Goal: Task Accomplishment & Management: Manage account settings

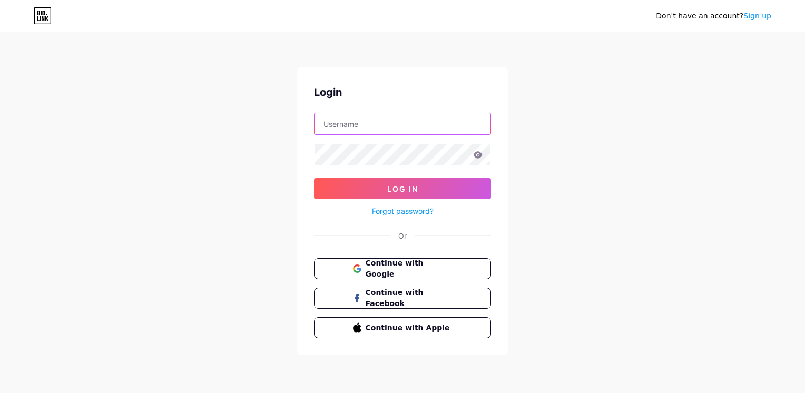
type input "[EMAIL_ADDRESS][DOMAIN_NAME]"
click at [479, 155] on icon at bounding box center [478, 154] width 9 height 7
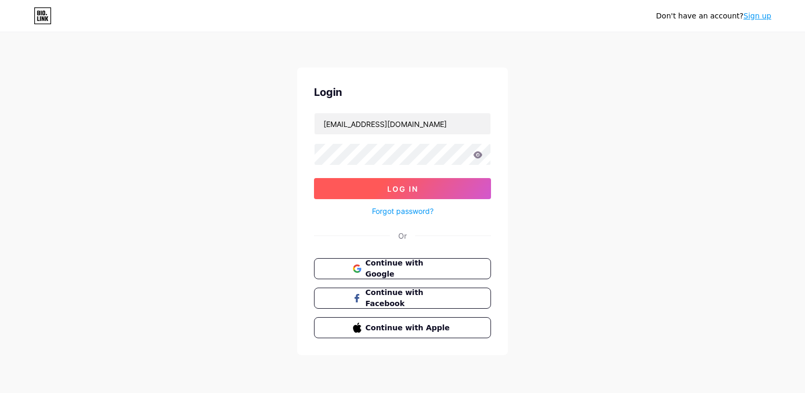
click at [450, 184] on button "Log In" at bounding box center [402, 188] width 177 height 21
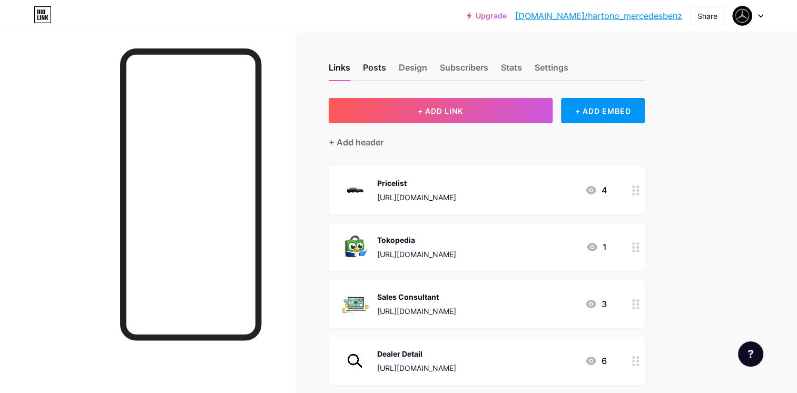
click at [383, 65] on div "Posts" at bounding box center [374, 70] width 23 height 19
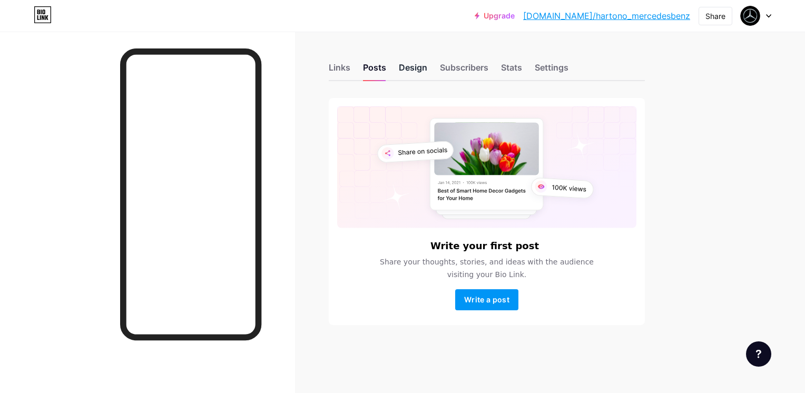
click at [415, 71] on div "Design" at bounding box center [413, 70] width 28 height 19
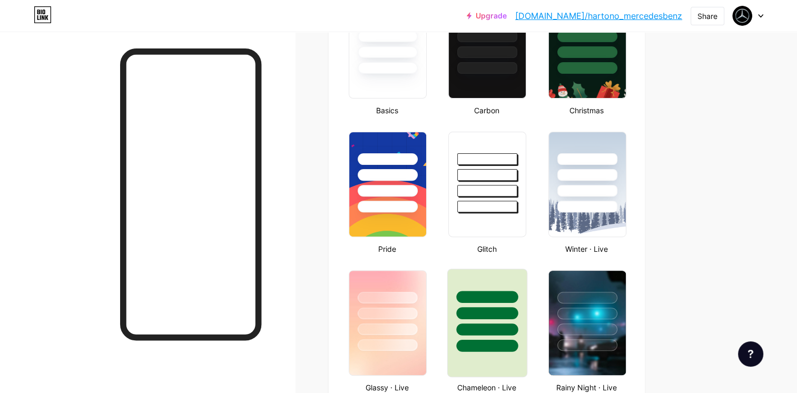
scroll to position [79, 0]
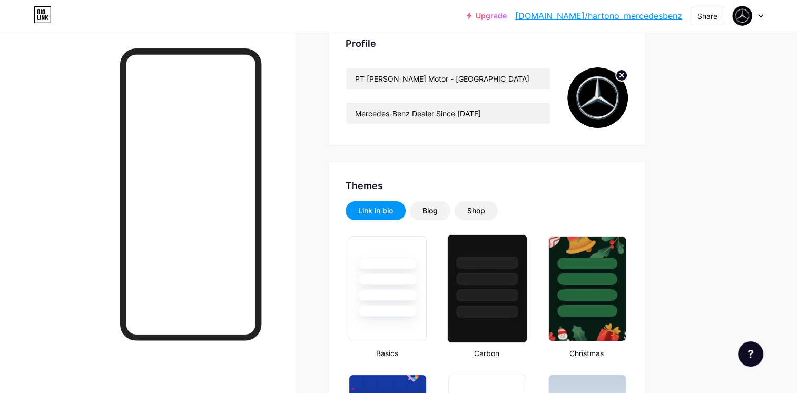
click at [494, 296] on div at bounding box center [488, 295] width 62 height 12
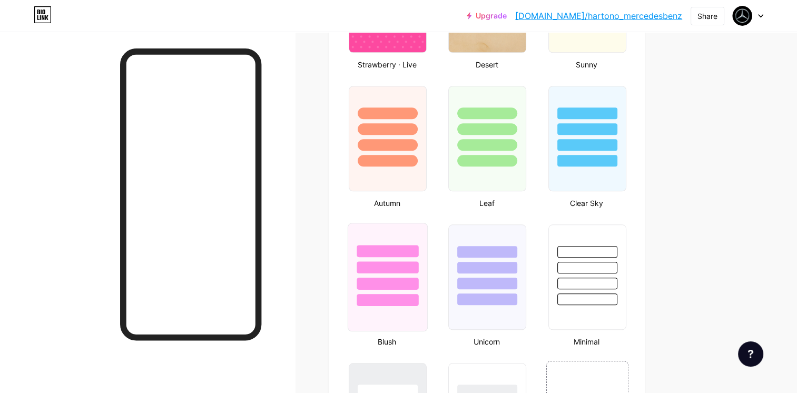
scroll to position [1185, 0]
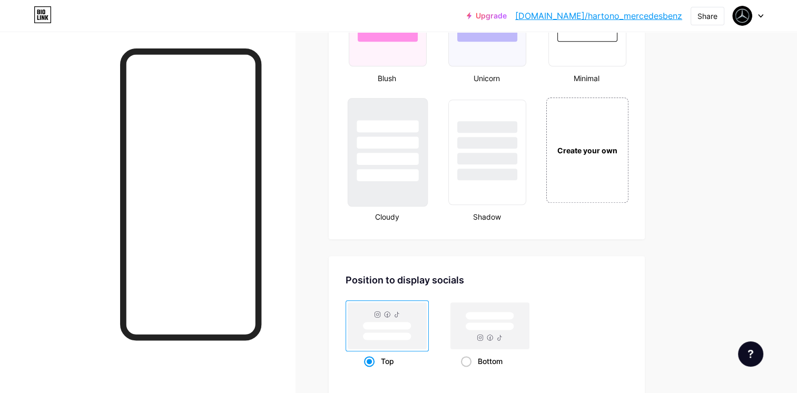
click at [401, 172] on div at bounding box center [388, 175] width 62 height 12
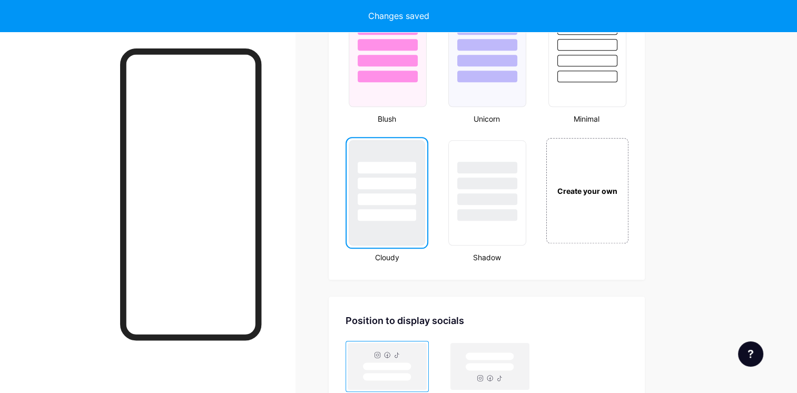
scroll to position [1027, 0]
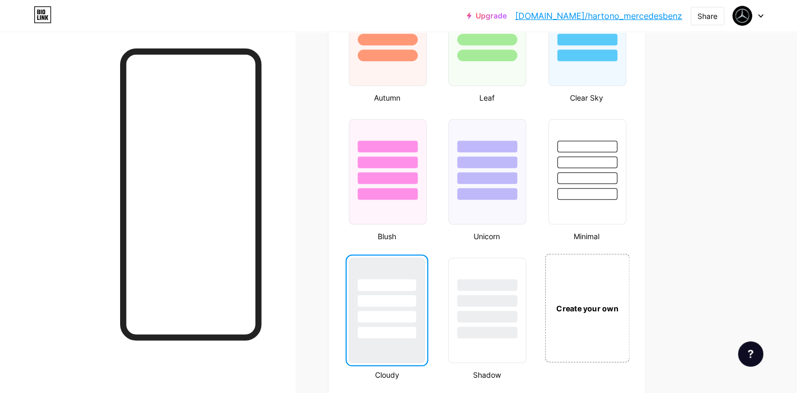
click at [582, 303] on div "Create your own" at bounding box center [587, 309] width 79 height 12
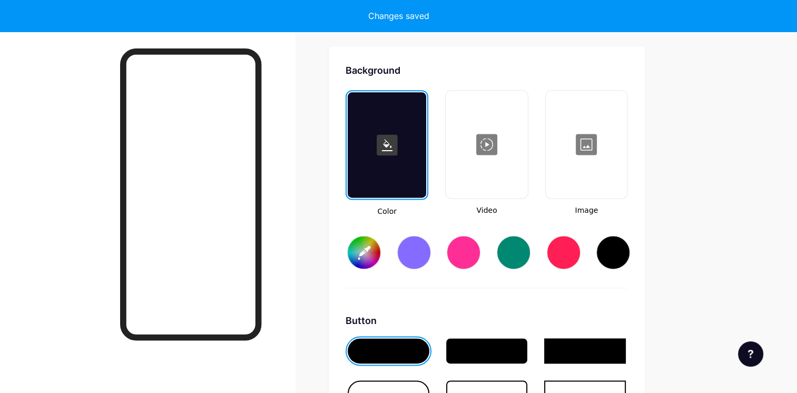
scroll to position [1396, 0]
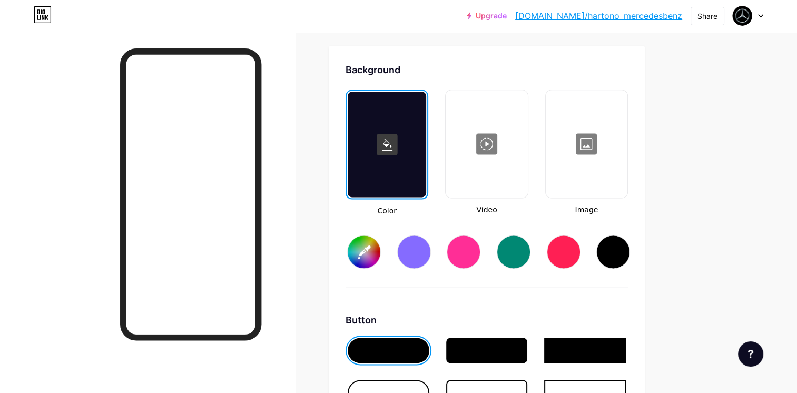
type input "#ffffff"
type input "#000000"
click at [613, 246] on div at bounding box center [614, 252] width 34 height 34
type input "#000000"
click at [384, 140] on icon at bounding box center [387, 145] width 11 height 12
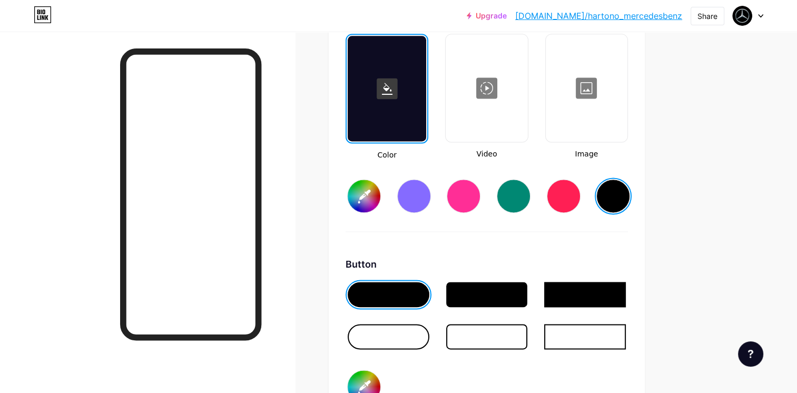
scroll to position [1501, 0]
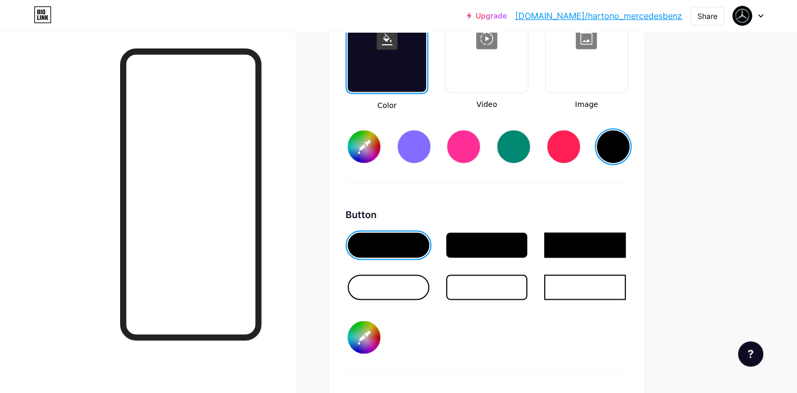
click at [406, 282] on div at bounding box center [389, 287] width 82 height 25
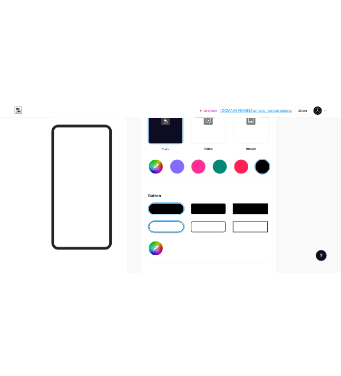
scroll to position [1554, 0]
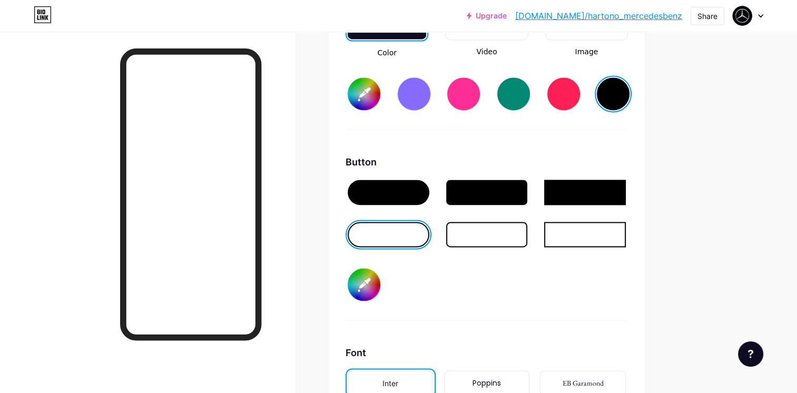
click at [365, 276] on input "#000000" at bounding box center [364, 284] width 33 height 33
click at [352, 178] on div at bounding box center [487, 220] width 282 height 84
click at [368, 277] on input "#000000" at bounding box center [364, 284] width 33 height 33
click at [528, 298] on div "Button #656161" at bounding box center [487, 237] width 282 height 165
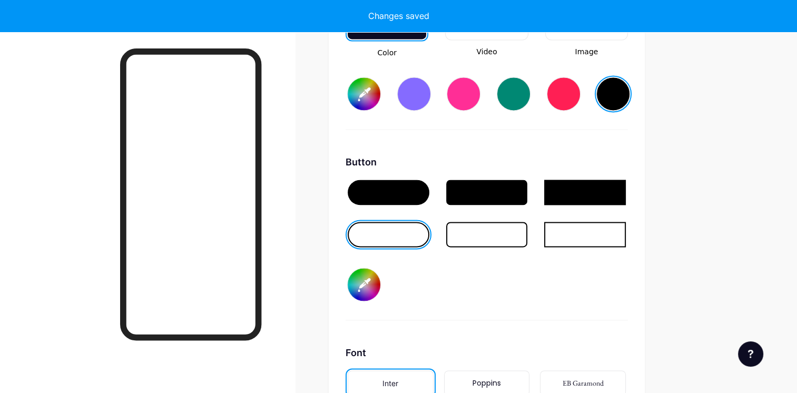
click at [382, 246] on div at bounding box center [487, 220] width 282 height 84
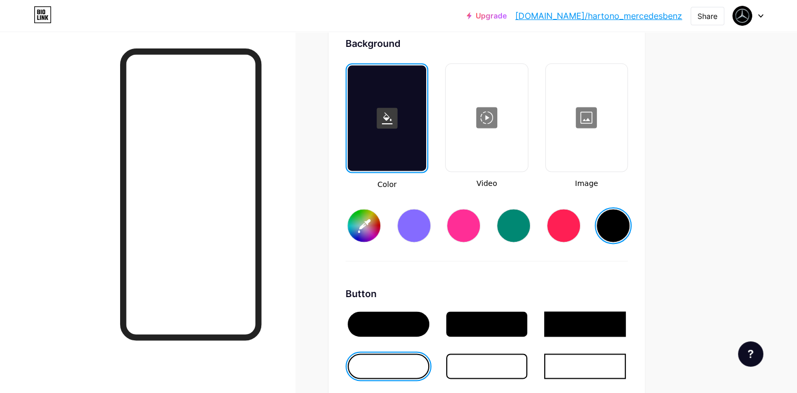
scroll to position [1501, 0]
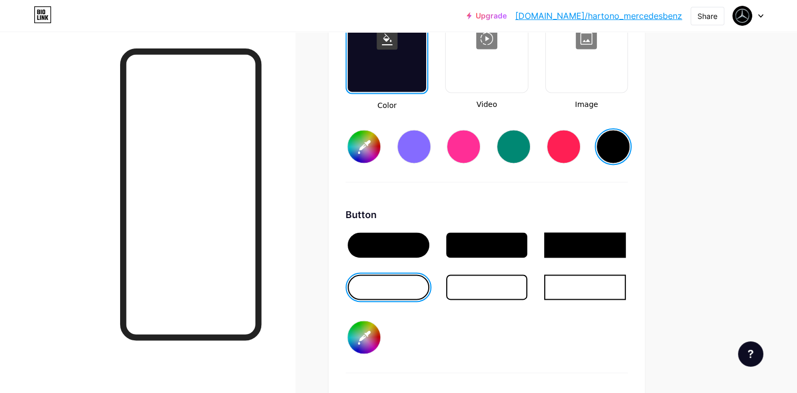
click at [480, 285] on div at bounding box center [487, 287] width 82 height 25
click at [365, 327] on input "#656161" at bounding box center [364, 337] width 33 height 33
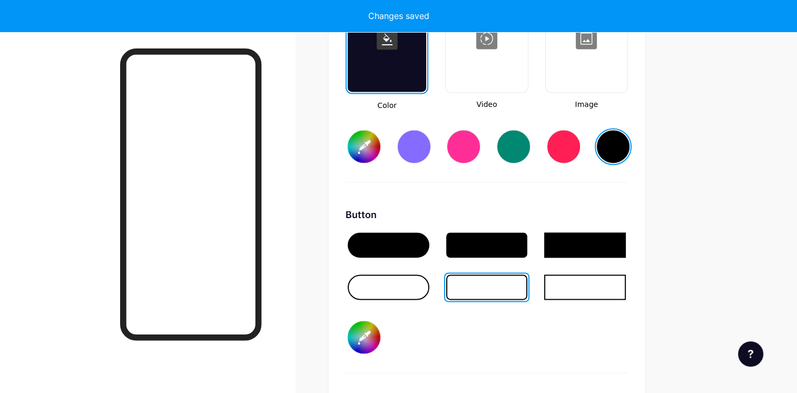
click at [512, 290] on div at bounding box center [487, 287] width 82 height 25
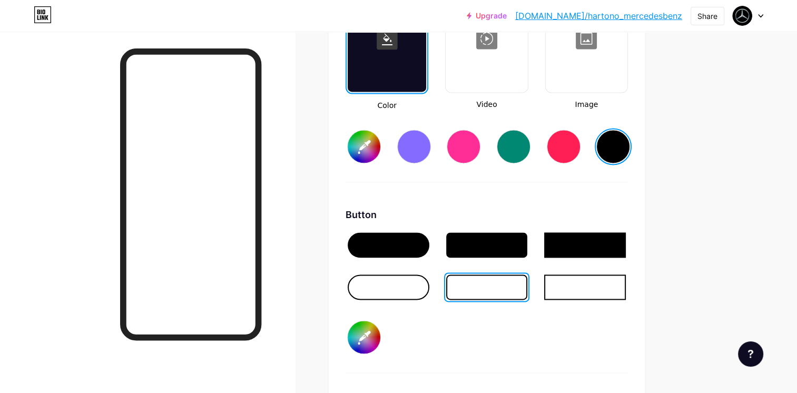
click at [354, 330] on input "#ffffff" at bounding box center [364, 337] width 33 height 33
click at [507, 242] on div at bounding box center [487, 244] width 82 height 25
click at [367, 333] on input "#ffffff" at bounding box center [364, 337] width 33 height 33
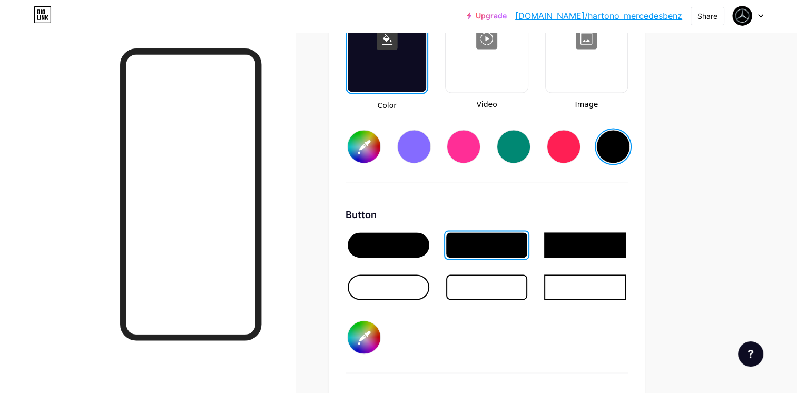
type input "#f2f2f2"
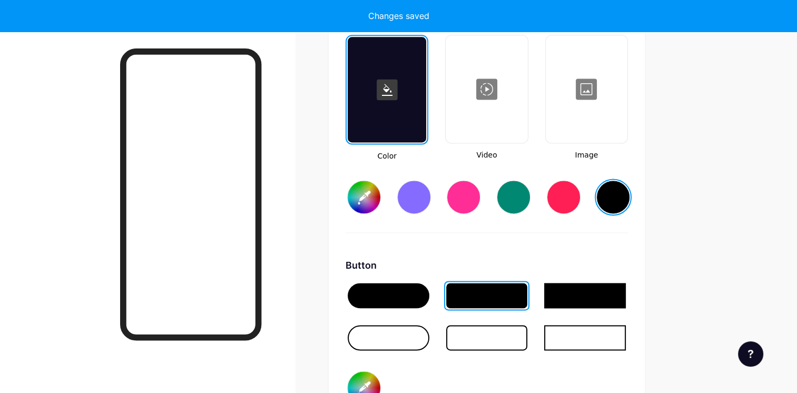
scroll to position [1448, 0]
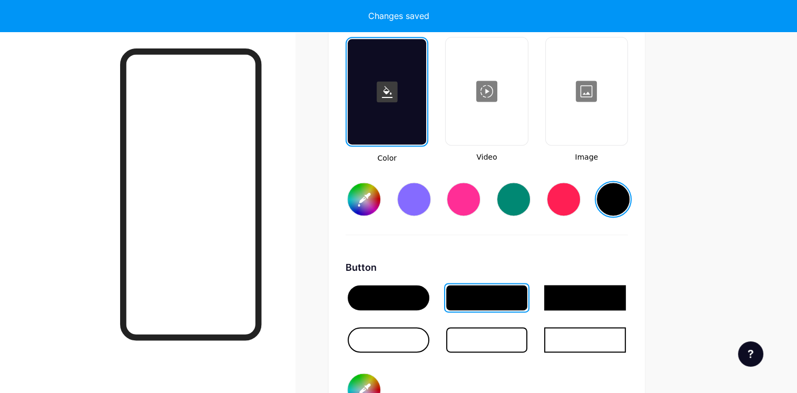
click at [393, 93] on rect at bounding box center [387, 91] width 21 height 21
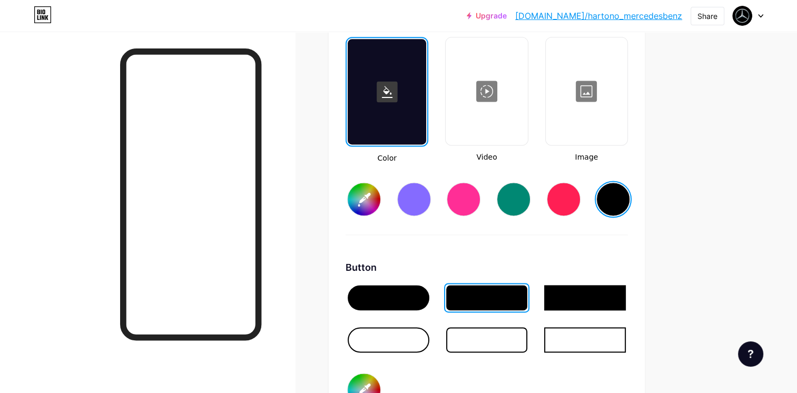
click at [382, 85] on rect at bounding box center [387, 91] width 21 height 21
click at [365, 186] on input "#000000" at bounding box center [364, 199] width 33 height 33
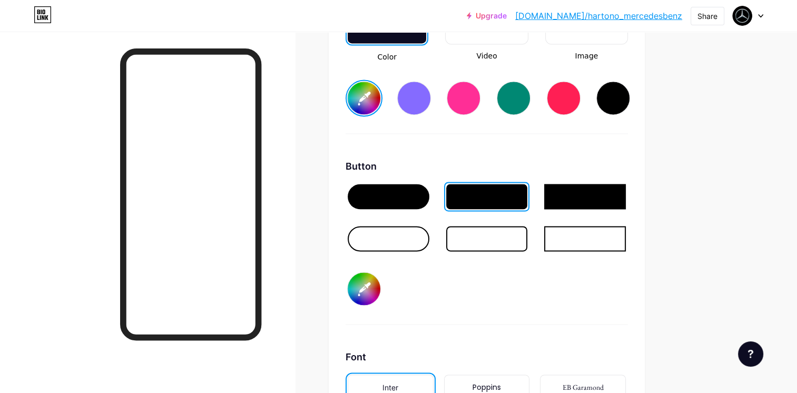
scroll to position [1554, 0]
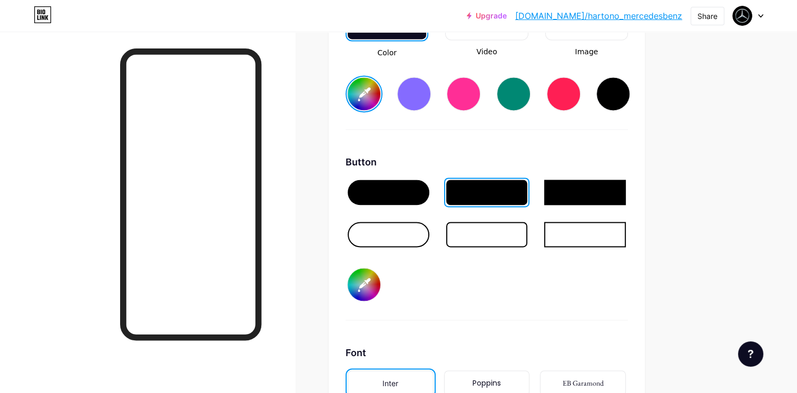
click at [506, 226] on div at bounding box center [487, 234] width 82 height 25
click at [348, 273] on input "#f2f2f2" at bounding box center [364, 284] width 33 height 33
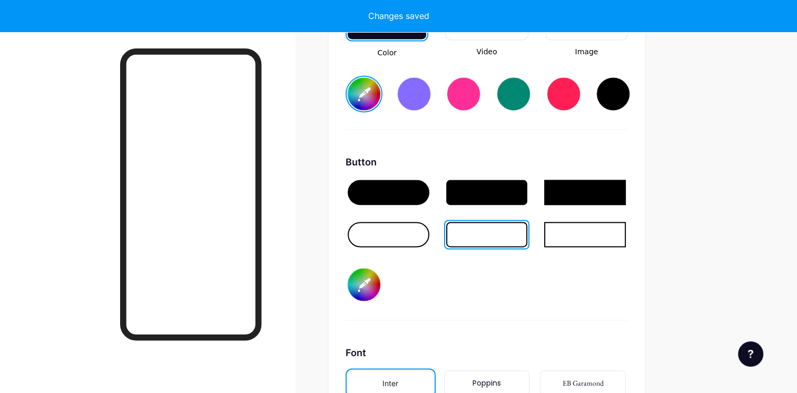
type input "#ffffff"
type input "#fafafa"
type input "#ffffff"
type input "#fcfcfc"
type input "#ffffff"
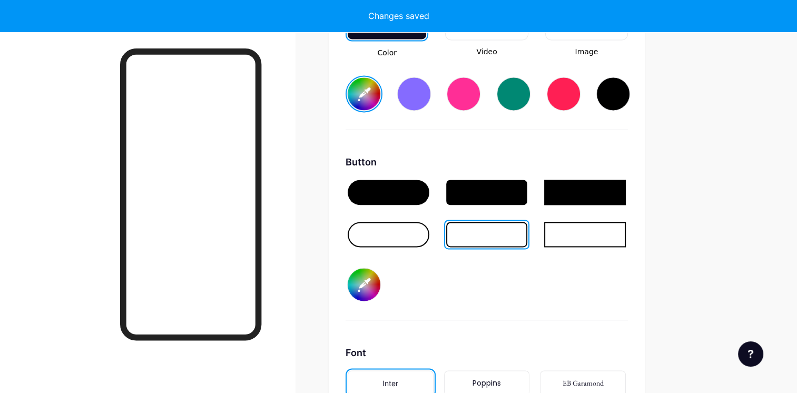
type input "#ffffff"
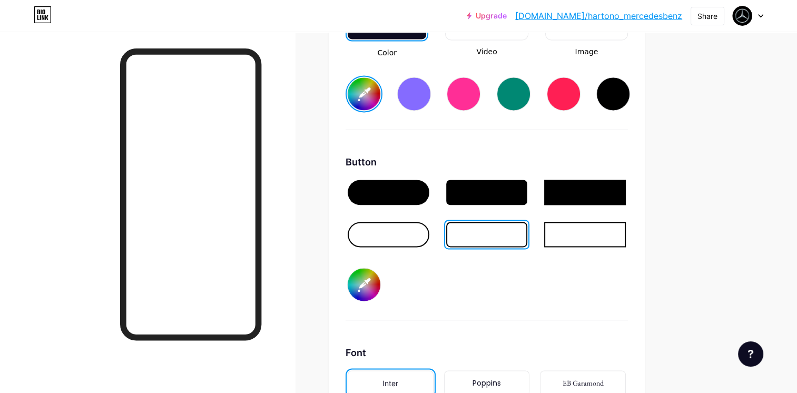
type input "#ffffff"
type input "#f7f7f7"
type input "#ffffff"
type input "#fafafa"
type input "#ffffff"
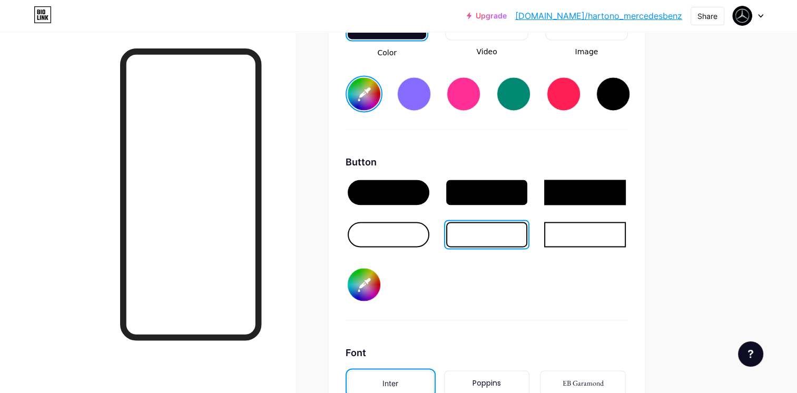
type input "#fcfcfc"
type input "#ffffff"
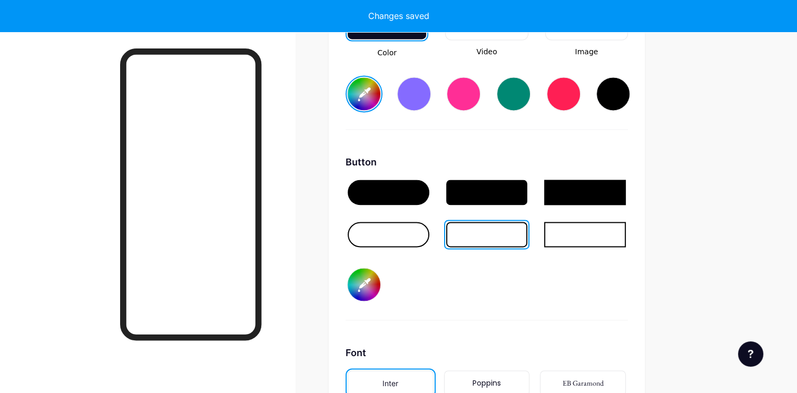
type input "#ffffff"
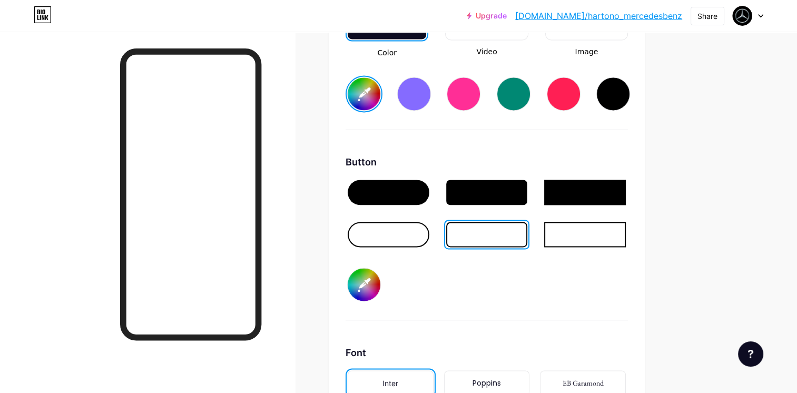
type input "#ffffff"
click at [502, 185] on div at bounding box center [487, 192] width 82 height 25
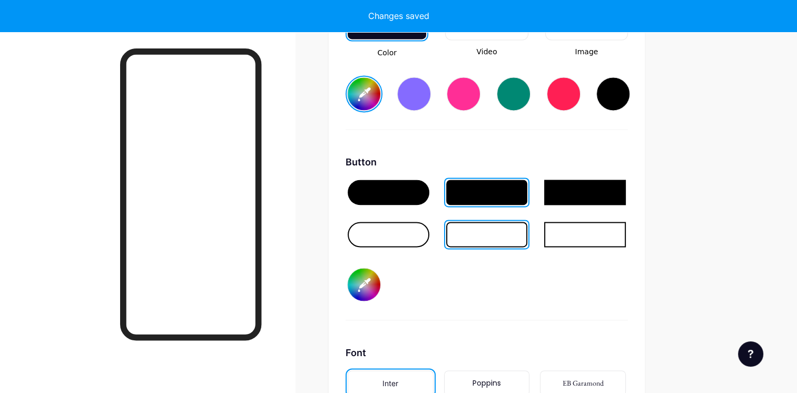
click at [359, 281] on input "#ffffff" at bounding box center [364, 284] width 33 height 33
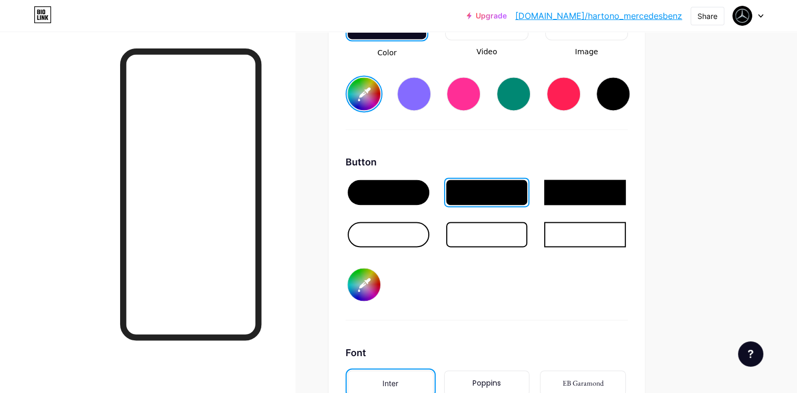
click at [504, 279] on div "Button #ffffff" at bounding box center [487, 237] width 282 height 165
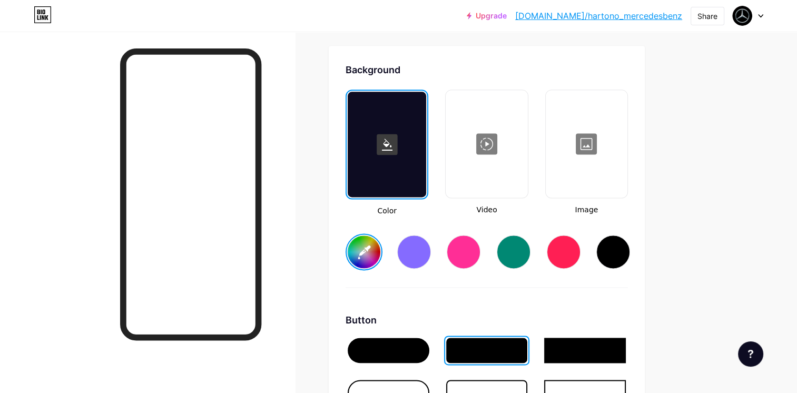
scroll to position [1396, 0]
click at [388, 149] on rect at bounding box center [387, 144] width 21 height 21
click at [364, 257] on input "#ffffff" at bounding box center [364, 252] width 33 height 33
click at [360, 239] on input "#ffffff" at bounding box center [364, 252] width 33 height 33
click at [347, 98] on div at bounding box center [387, 145] width 83 height 110
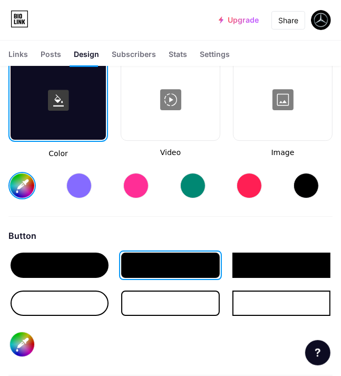
click at [24, 182] on input "#ffffff" at bounding box center [22, 185] width 24 height 24
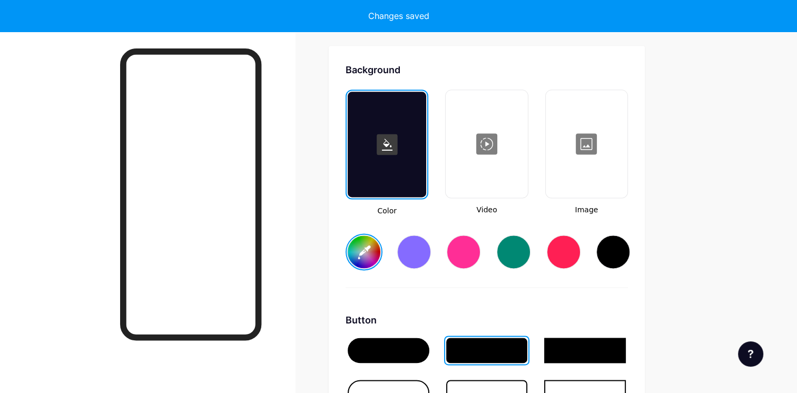
type input "#cacaca"
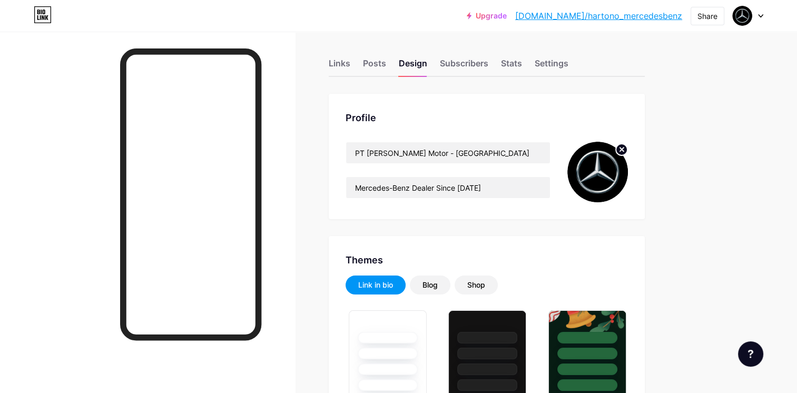
scroll to position [0, 0]
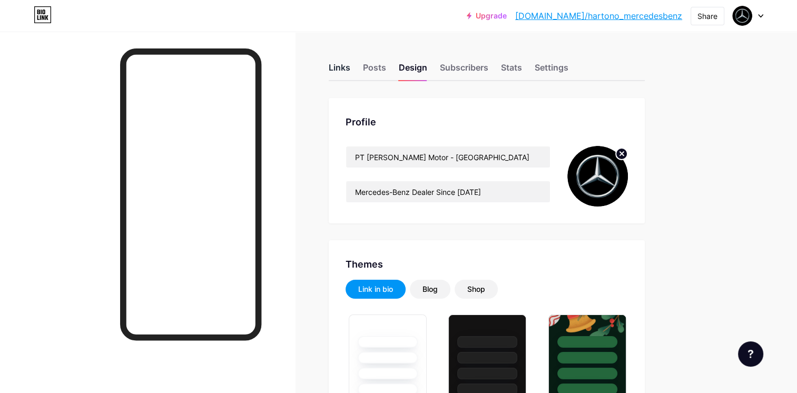
click at [344, 68] on div "Links" at bounding box center [340, 70] width 22 height 19
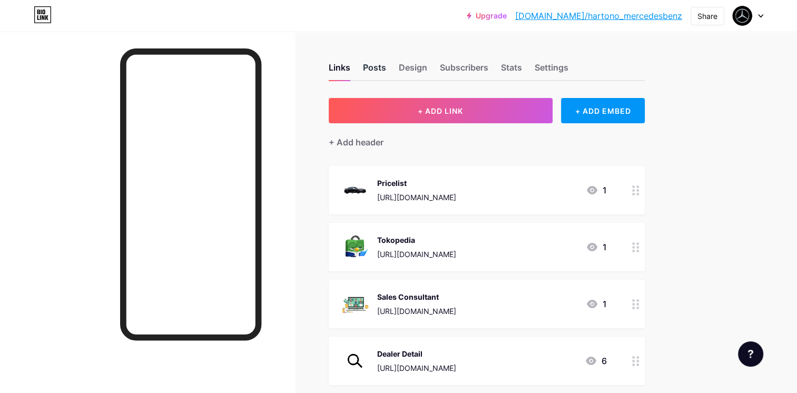
click at [371, 69] on div "Posts" at bounding box center [374, 70] width 23 height 19
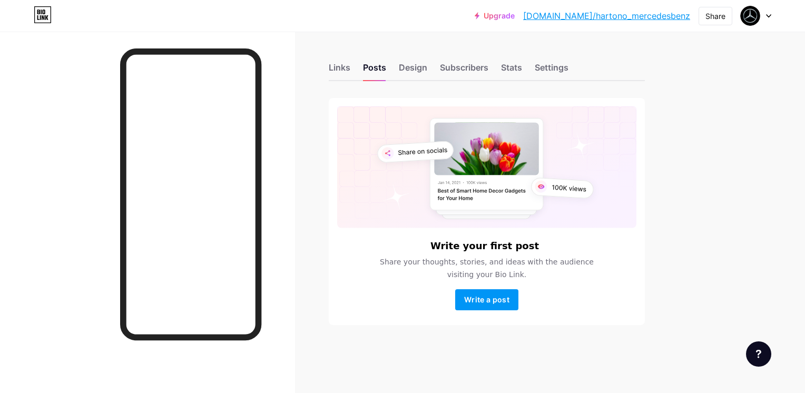
click at [427, 71] on div "Links Posts Design Subscribers Stats Settings" at bounding box center [487, 62] width 316 height 37
click at [422, 67] on div "Design" at bounding box center [413, 70] width 28 height 19
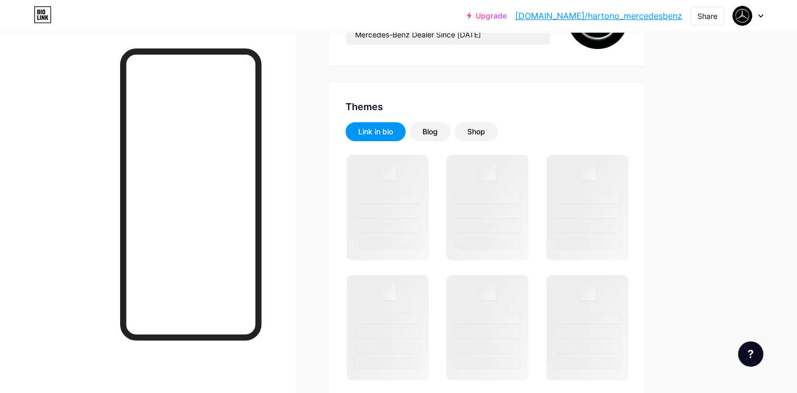
scroll to position [158, 0]
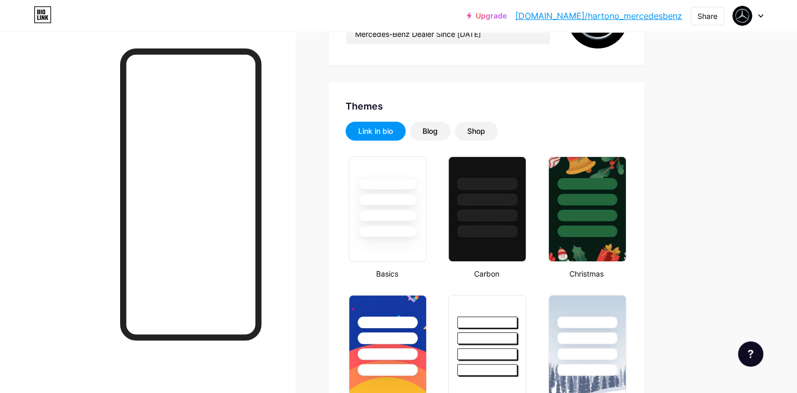
type input "#cacaca"
type input "#ffffff"
type input "#000000"
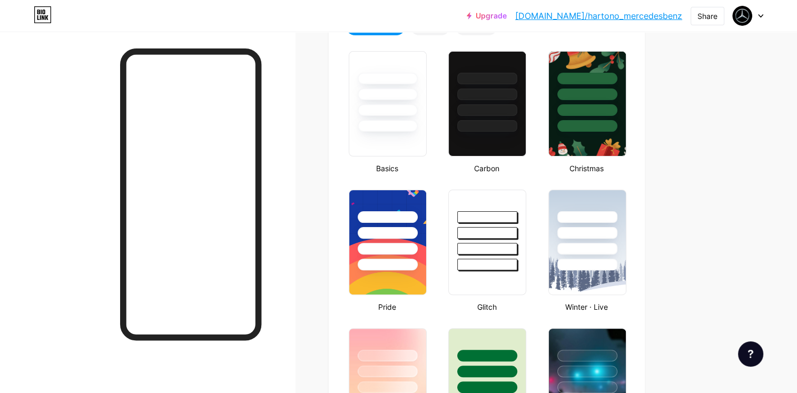
scroll to position [0, 0]
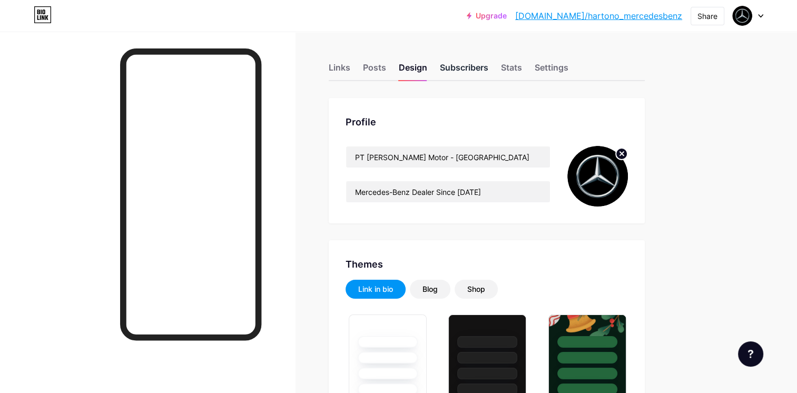
click at [486, 64] on div "Subscribers" at bounding box center [464, 70] width 48 height 19
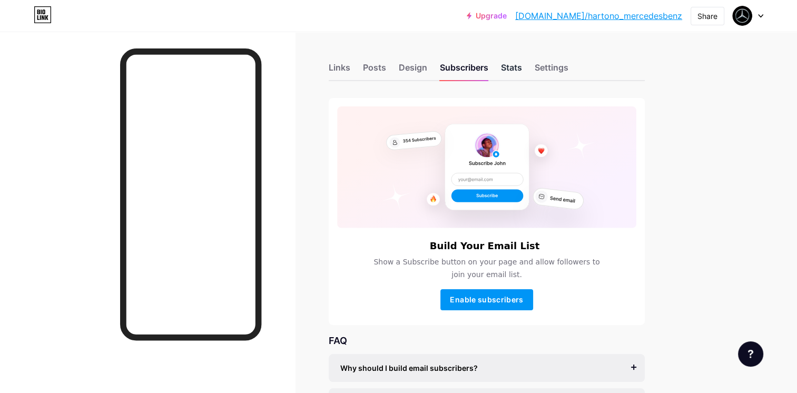
click at [504, 62] on div "Stats" at bounding box center [511, 70] width 21 height 19
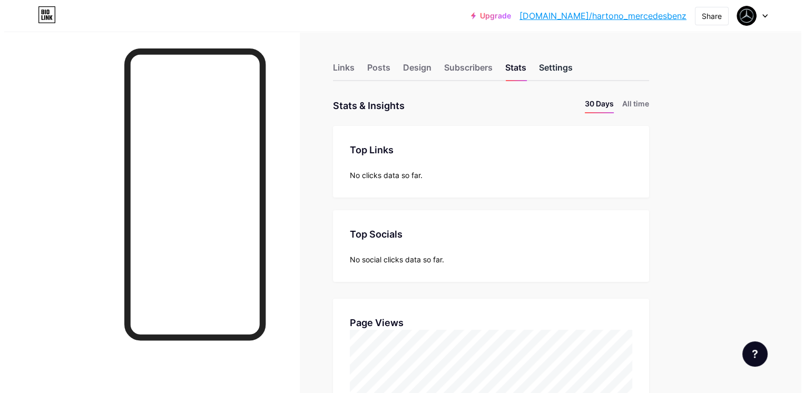
scroll to position [393, 797]
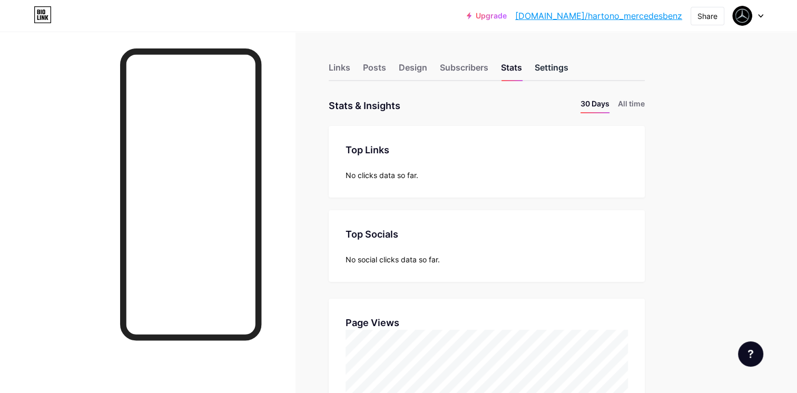
click at [542, 68] on div "Settings" at bounding box center [552, 70] width 34 height 19
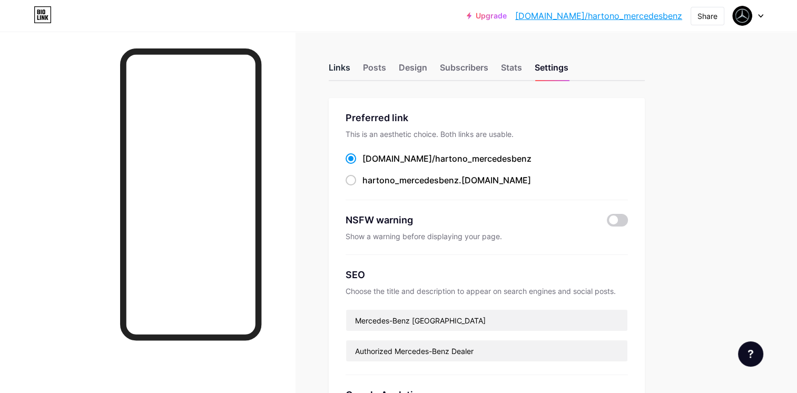
click at [348, 79] on div "Links" at bounding box center [340, 70] width 22 height 19
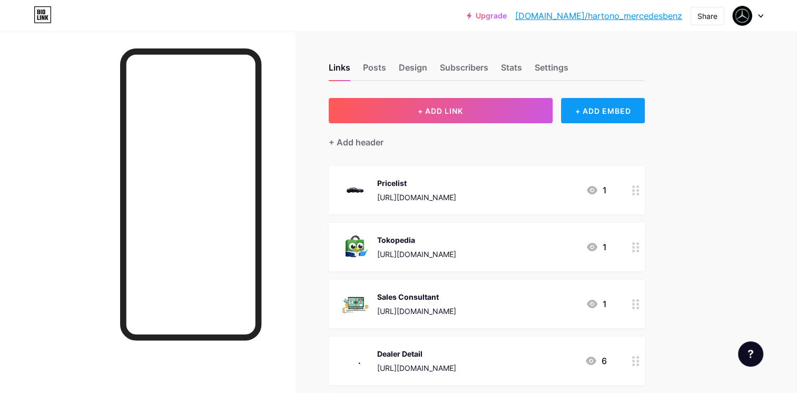
click at [591, 105] on div "+ ADD EMBED" at bounding box center [603, 110] width 84 height 25
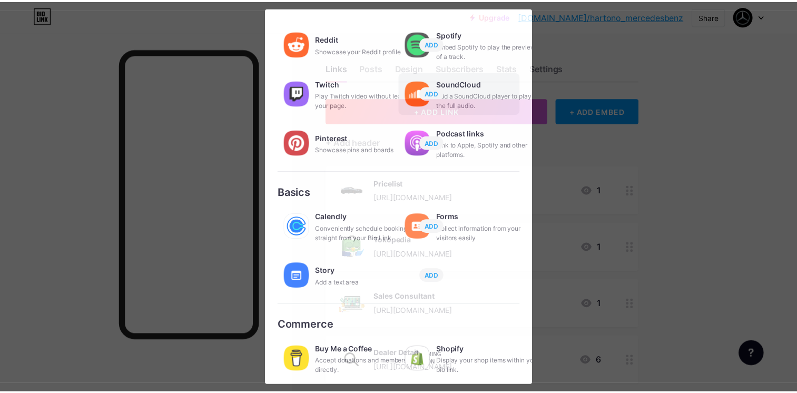
scroll to position [158, 0]
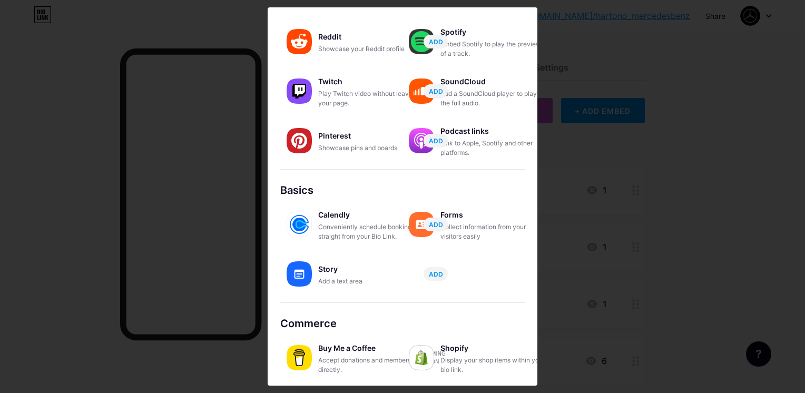
click at [587, 81] on div at bounding box center [402, 196] width 805 height 393
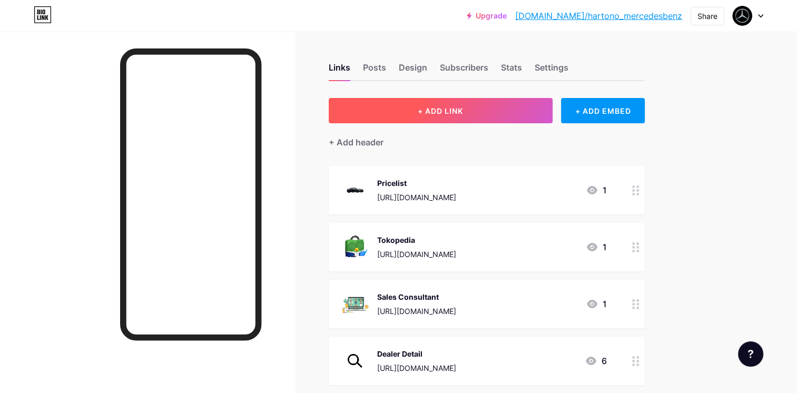
click at [445, 111] on span "+ ADD LINK" at bounding box center [440, 110] width 45 height 9
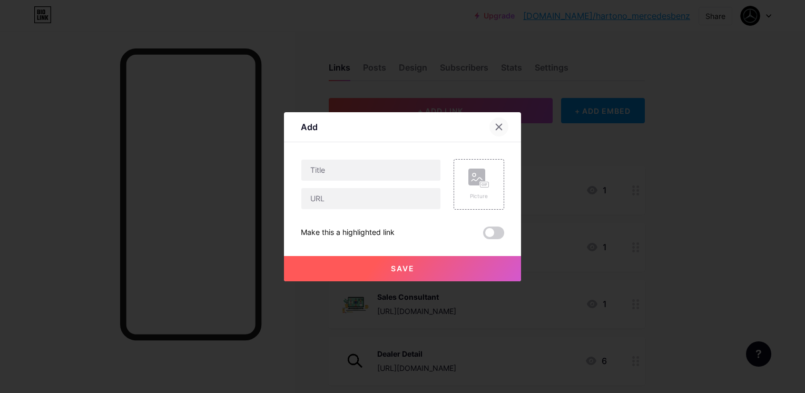
click at [495, 125] on icon at bounding box center [499, 127] width 8 height 8
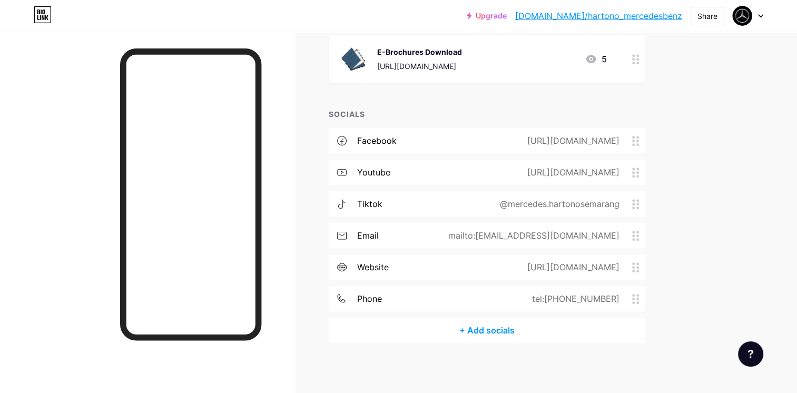
scroll to position [588, 0]
